Goal: Task Accomplishment & Management: Use online tool/utility

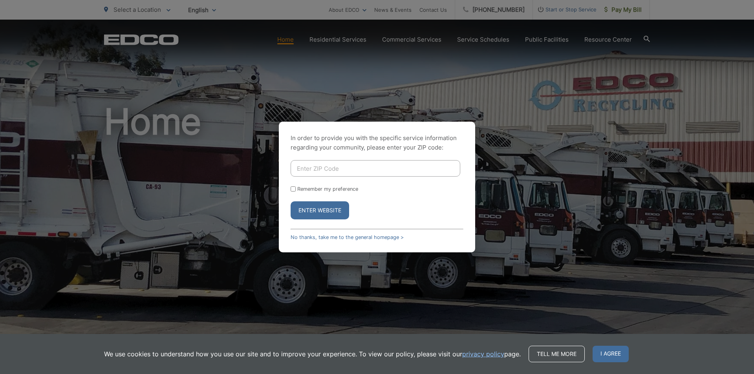
click at [321, 166] on input "Enter ZIP Code" at bounding box center [375, 168] width 170 height 16
type input "92064"
click at [294, 190] on input "Remember my preference" at bounding box center [292, 188] width 5 height 5
checkbox input "true"
click at [315, 209] on button "Enter Website" at bounding box center [319, 210] width 58 height 18
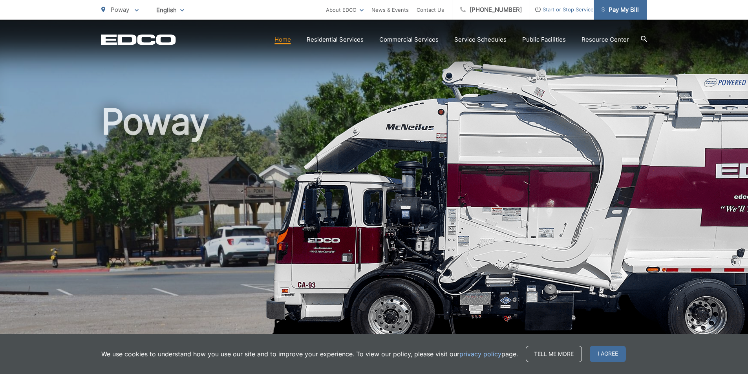
click at [617, 9] on span "Pay My Bill" at bounding box center [619, 9] width 37 height 9
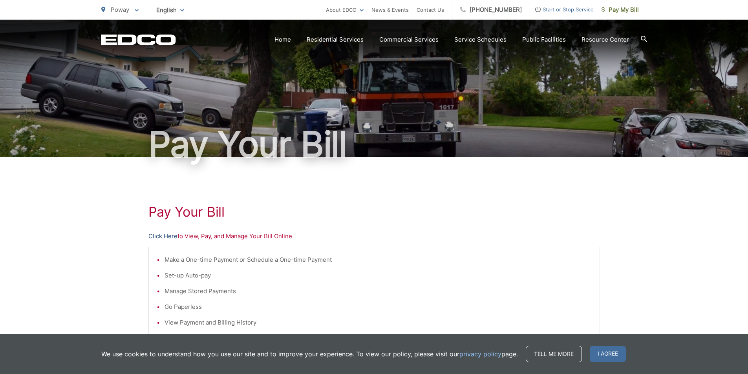
click at [163, 235] on link "Click Here" at bounding box center [162, 236] width 29 height 9
